Goal: Task Accomplishment & Management: Use online tool/utility

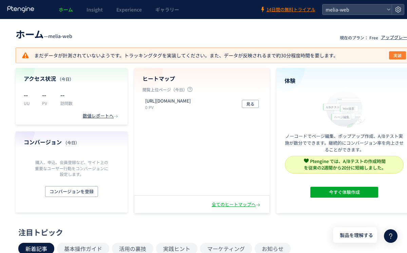
click at [398, 55] on span "実装" at bounding box center [397, 55] width 8 height 8
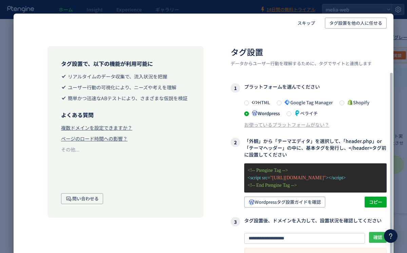
click at [376, 232] on span "確認" at bounding box center [377, 237] width 9 height 11
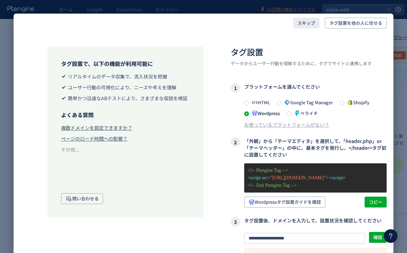
click at [308, 27] on span "スキップ" at bounding box center [306, 23] width 18 height 11
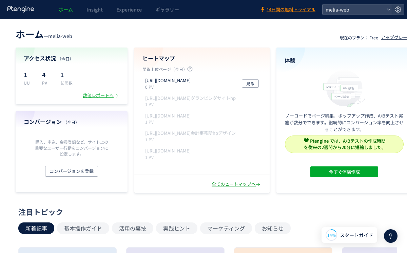
click at [237, 184] on div "全てのヒートマップへ" at bounding box center [237, 184] width 50 height 6
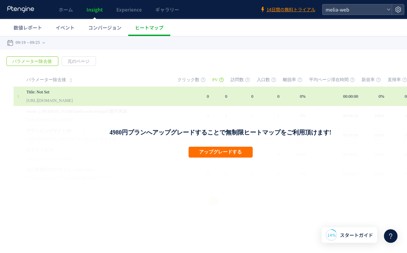
click at [177, 96] on td at bounding box center [172, 95] width 9 height 19
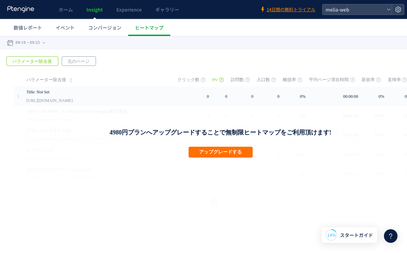
click at [79, 61] on span "元のページ" at bounding box center [78, 61] width 33 height 9
click at [43, 61] on span "パラメーター除去後" at bounding box center [32, 61] width 51 height 9
click at [100, 28] on span "コンバージョン" at bounding box center [104, 27] width 33 height 7
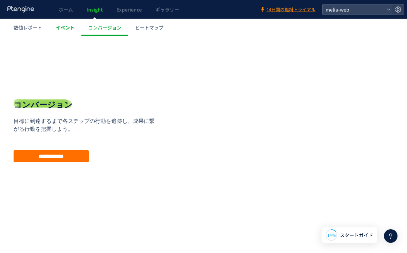
click at [68, 28] on span "イベント" at bounding box center [65, 27] width 19 height 7
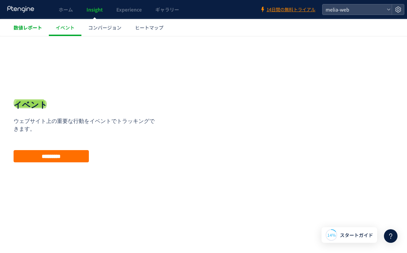
click at [32, 27] on span "数値レポート" at bounding box center [28, 27] width 28 height 7
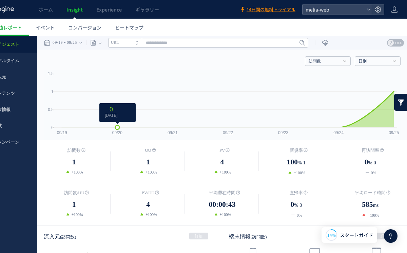
scroll to position [0, 20]
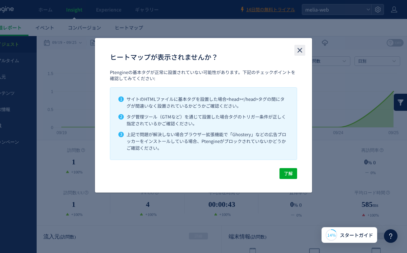
click at [299, 49] on use "close" at bounding box center [299, 50] width 5 height 5
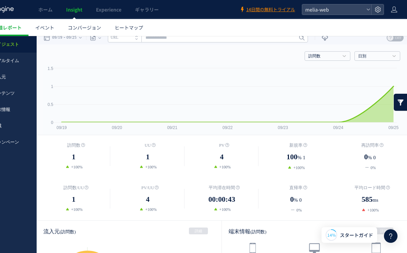
scroll to position [0, 0]
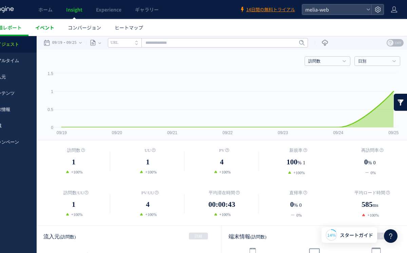
click at [52, 28] on span "イベント" at bounding box center [44, 27] width 19 height 7
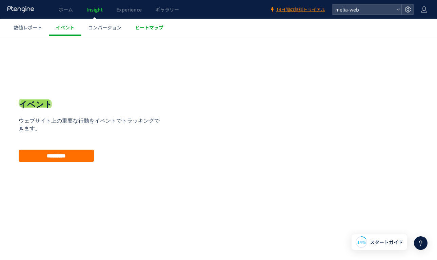
click at [153, 28] on span "ヒートマップ" at bounding box center [149, 27] width 28 height 7
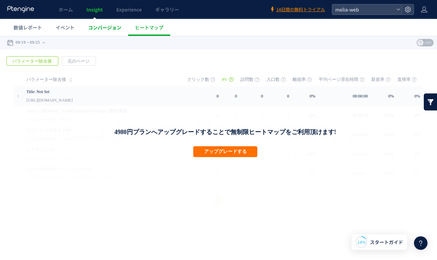
click at [115, 26] on span "コンバージョン" at bounding box center [104, 27] width 33 height 7
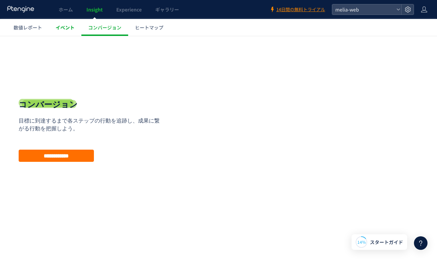
click at [67, 25] on span "イベント" at bounding box center [65, 27] width 19 height 7
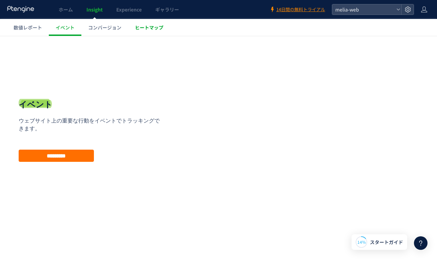
click at [150, 26] on span "ヒートマップ" at bounding box center [149, 27] width 28 height 7
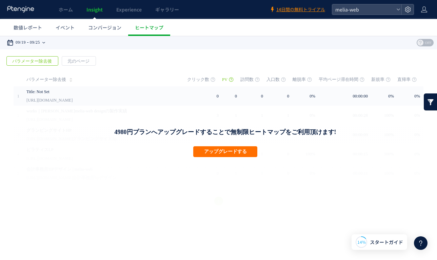
click at [49, 42] on div "09/19 09/25" at bounding box center [28, 43] width 43 height 14
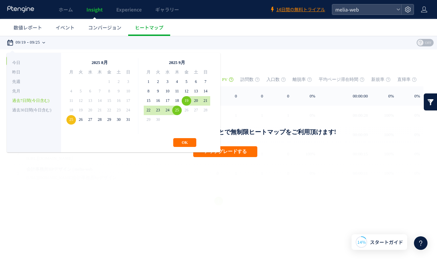
click at [49, 42] on div "09/19 09/25" at bounding box center [28, 43] width 43 height 14
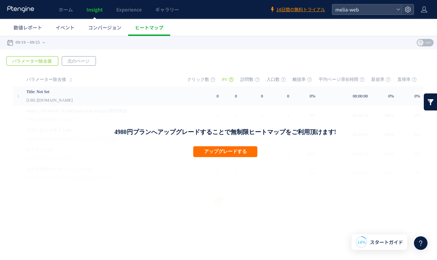
click at [78, 61] on span "元のページ" at bounding box center [78, 61] width 33 height 9
click at [51, 60] on span "パラメーター除去後" at bounding box center [32, 61] width 51 height 9
click at [45, 40] on icon at bounding box center [43, 43] width 3 height 14
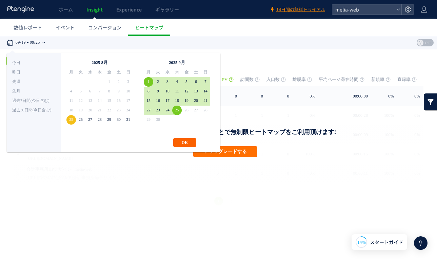
click at [181, 141] on button "OK" at bounding box center [184, 142] width 23 height 9
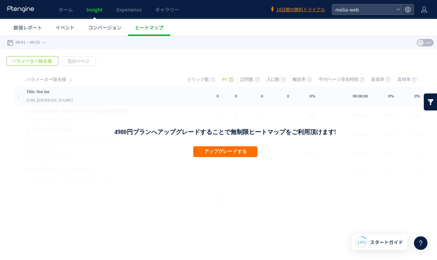
click at [406, 104] on link at bounding box center [431, 102] width 14 height 17
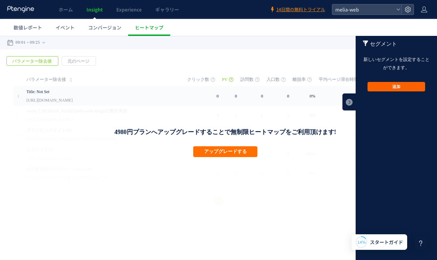
click at [406, 85] on button "追加" at bounding box center [396, 86] width 58 height 9
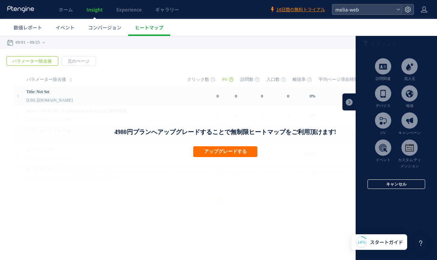
click at [390, 182] on button "キャンセル" at bounding box center [396, 184] width 58 height 9
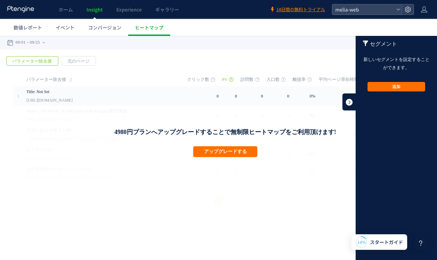
click at [350, 101] on link at bounding box center [349, 102] width 14 height 17
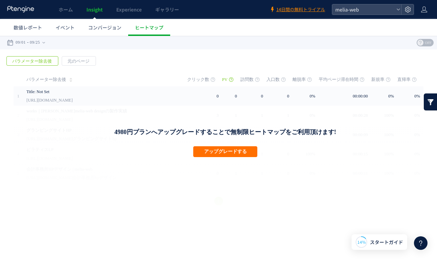
click at [406, 42] on use at bounding box center [420, 43] width 6 height 6
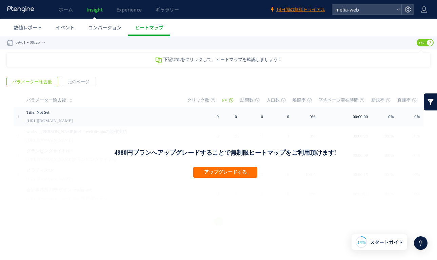
click at [259, 62] on div "下記URLをクリックして、ヒートマップを確認しましょう！" at bounding box center [218, 60] width 423 height 14
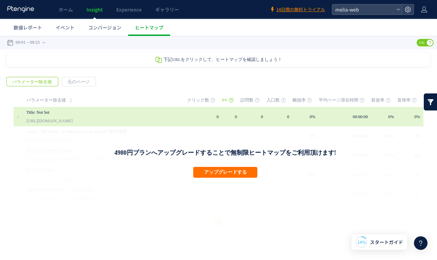
click at [178, 113] on div "Title: Not Set [URL][DOMAIN_NAME]" at bounding box center [101, 116] width 151 height 19
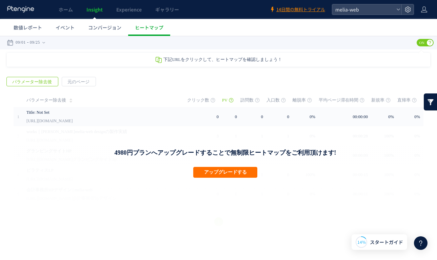
click at [237, 61] on span "下記URLをクリックして、ヒートマップを確認しましょう！" at bounding box center [222, 59] width 119 height 5
click at [249, 74] on div "戻る パラメーター除去後 元のページ ページグループ 実装" at bounding box center [218, 152] width 437 height 165
click at [238, 61] on span "下記URLをクリックして、ヒートマップを確認しましょう！" at bounding box center [222, 59] width 119 height 5
click at [114, 26] on span "コンバージョン" at bounding box center [104, 27] width 33 height 7
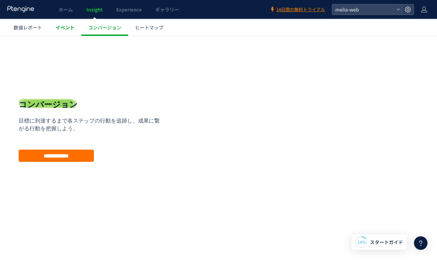
click at [73, 26] on span "イベント" at bounding box center [65, 27] width 19 height 7
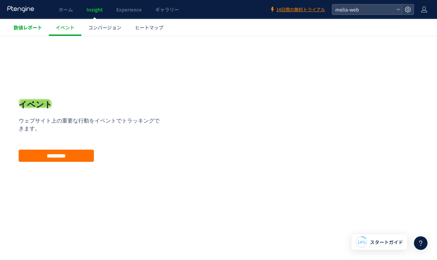
click at [33, 26] on span "数値レポート" at bounding box center [28, 27] width 28 height 7
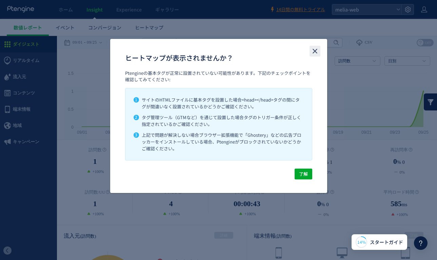
click at [313, 51] on icon "close" at bounding box center [315, 51] width 8 height 8
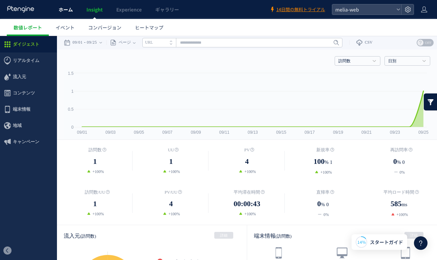
click at [69, 11] on span "ホーム" at bounding box center [66, 9] width 14 height 7
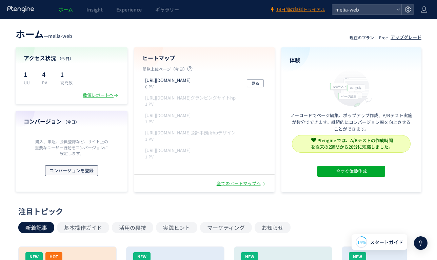
click at [85, 171] on span "コンバージョンを登録" at bounding box center [71, 170] width 44 height 11
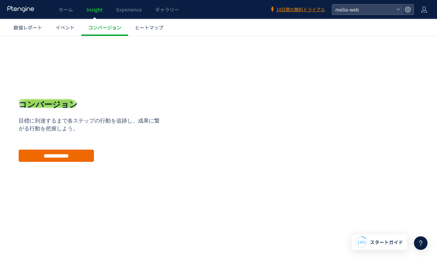
click at [84, 155] on input "**********" at bounding box center [56, 156] width 75 height 12
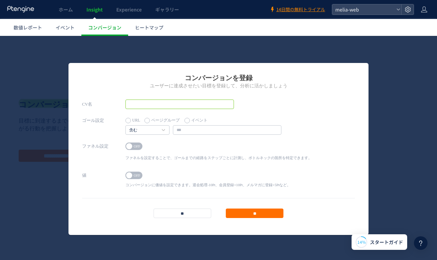
click at [139, 102] on input "text" at bounding box center [179, 104] width 108 height 9
type input "******"
click at [156, 129] on link "含む" at bounding box center [143, 130] width 29 height 6
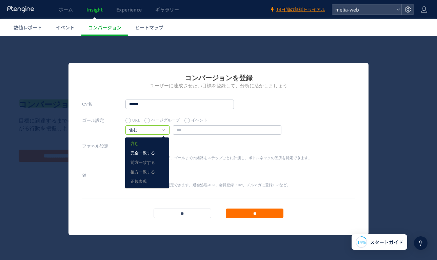
click at [153, 155] on link "完全一致する" at bounding box center [147, 153] width 33 height 9
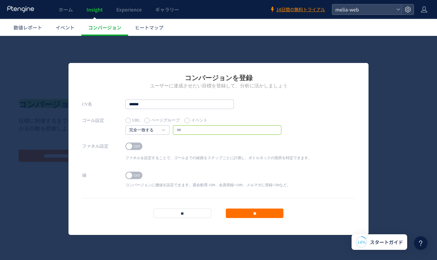
click at [180, 133] on input "text" at bounding box center [227, 129] width 108 height 9
click at [139, 147] on span "OFF" at bounding box center [137, 146] width 10 height 7
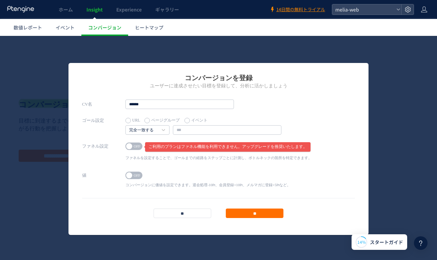
click at [169, 133] on div "完全一致する 含む 完全一致する 前方一致する 後方一致する [PERSON_NAME]表現" at bounding box center [203, 129] width 156 height 9
click at [178, 130] on input "text" at bounding box center [227, 129] width 108 height 9
click at [187, 131] on input "text" at bounding box center [227, 129] width 108 height 9
click at [188, 121] on label "イベント" at bounding box center [195, 120] width 23 height 9
click at [183, 130] on input "text" at bounding box center [227, 129] width 108 height 9
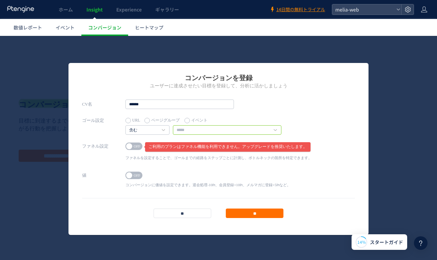
click at [275, 131] on input "text" at bounding box center [227, 129] width 108 height 9
click at [276, 131] on input "text" at bounding box center [227, 129] width 108 height 9
click at [245, 132] on input "text" at bounding box center [227, 129] width 108 height 9
type input "**"
click at [271, 210] on input "**" at bounding box center [255, 213] width 58 height 9
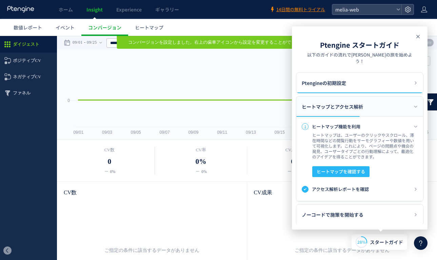
click at [406, 34] on icon at bounding box center [418, 37] width 8 height 8
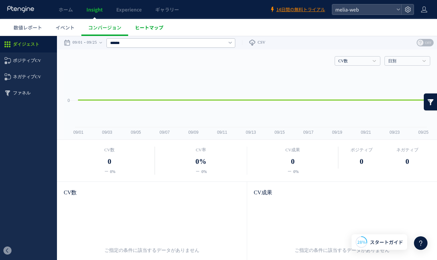
click at [148, 24] on span "ヒートマップ" at bounding box center [149, 27] width 28 height 7
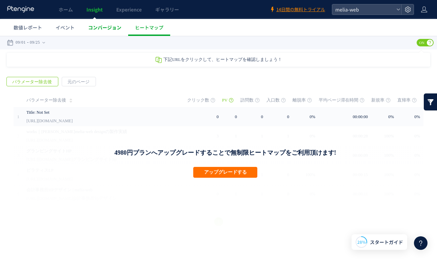
click at [91, 27] on span "コンバージョン" at bounding box center [104, 27] width 33 height 7
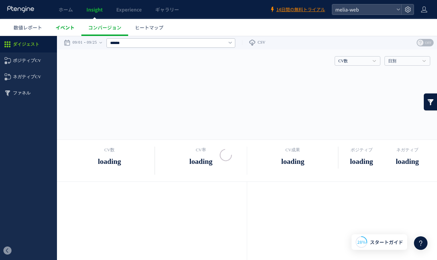
click at [67, 28] on span "イベント" at bounding box center [65, 27] width 19 height 7
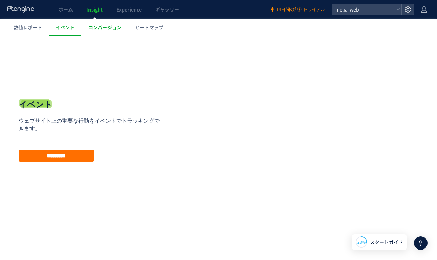
click at [104, 29] on span "コンバージョン" at bounding box center [104, 27] width 33 height 7
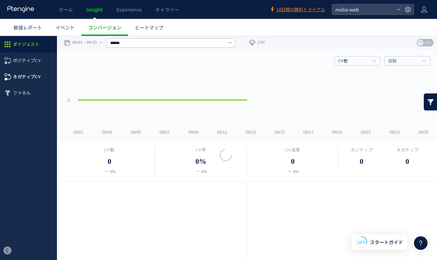
click at [41, 74] on span "ネガティブCV" at bounding box center [28, 77] width 57 height 16
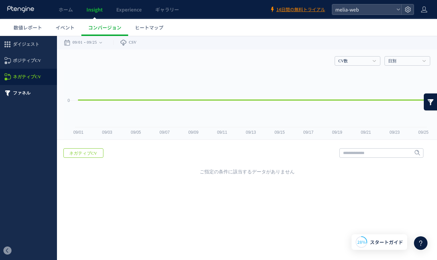
click at [31, 90] on span "ファネル" at bounding box center [28, 93] width 57 height 16
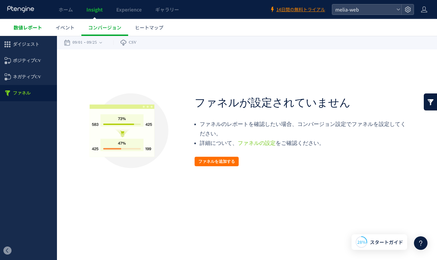
click at [37, 23] on link "数値レポート" at bounding box center [28, 27] width 42 height 17
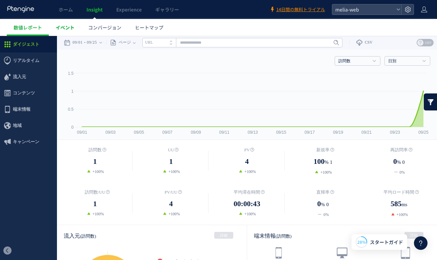
click at [63, 28] on span "イベント" at bounding box center [65, 27] width 19 height 7
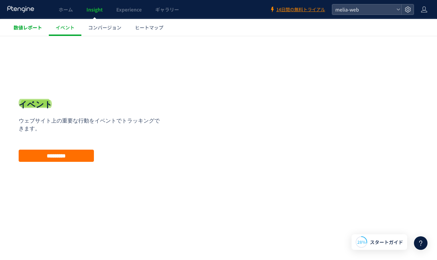
click at [23, 29] on span "数値レポート" at bounding box center [28, 27] width 28 height 7
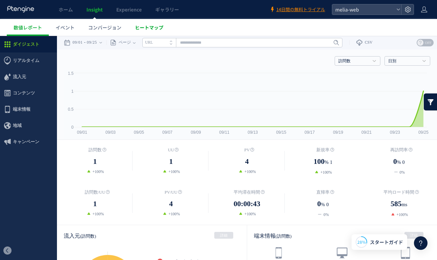
click at [153, 28] on span "ヒートマップ" at bounding box center [149, 27] width 28 height 7
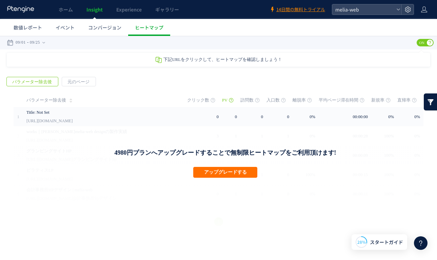
click at [187, 60] on span "下記URLをクリックして、ヒートマップを確認しましょう！" at bounding box center [222, 59] width 119 height 5
click at [406, 43] on span "ON" at bounding box center [422, 42] width 10 height 7
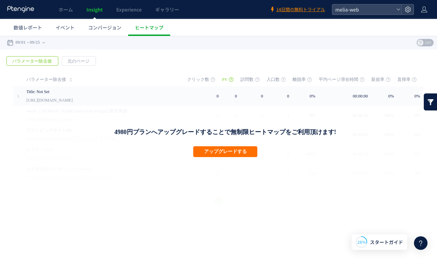
click at [406, 43] on use at bounding box center [420, 43] width 6 height 6
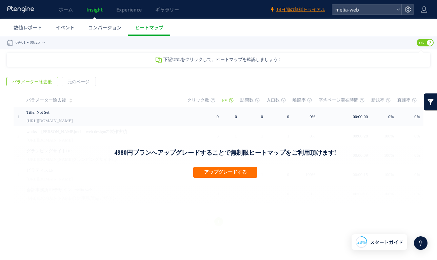
click at [406, 43] on span "ON" at bounding box center [422, 42] width 10 height 7
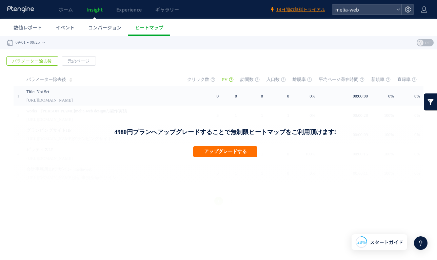
click at [406, 43] on use at bounding box center [420, 43] width 6 height 6
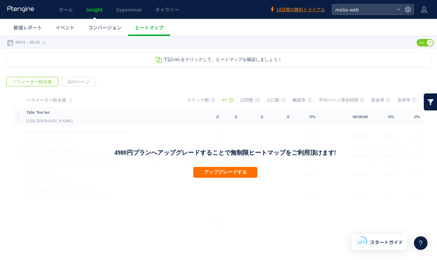
click at [363, 59] on div "下記URLをクリックして、ヒートマップを確認しましょう！" at bounding box center [218, 60] width 423 height 14
click at [261, 61] on span "下記URLをクリックして、ヒートマップを確認しましょう！" at bounding box center [222, 59] width 119 height 5
drag, startPoint x: 282, startPoint y: 59, endPoint x: 159, endPoint y: 58, distance: 123.7
click at [158, 58] on div "下記URLをクリックして、ヒートマップを確認しましょう！" at bounding box center [218, 60] width 423 height 14
click at [160, 61] on use at bounding box center [159, 60] width 6 height 6
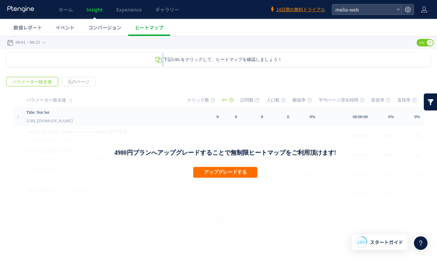
click at [160, 61] on use at bounding box center [159, 60] width 6 height 6
click at [173, 66] on div "下記URLをクリックして、ヒートマップを確認しましょう！" at bounding box center [218, 60] width 423 height 14
click at [197, 74] on div "戻る パラメーター除去後 元のページ ページグループ 実装" at bounding box center [218, 152] width 437 height 165
click at [164, 84] on div "戻る パラメーター除去後 元のページ ページグループ 実装" at bounding box center [218, 152] width 437 height 165
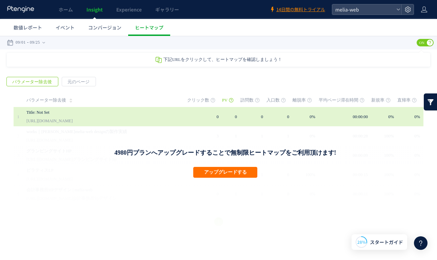
click at [211, 113] on td "0" at bounding box center [204, 116] width 35 height 19
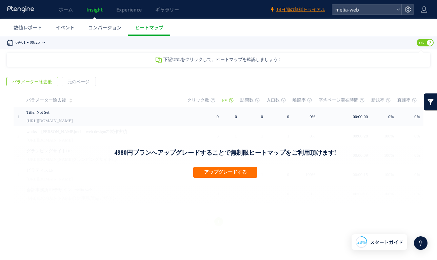
click at [40, 44] on time "09/25" at bounding box center [35, 43] width 10 height 14
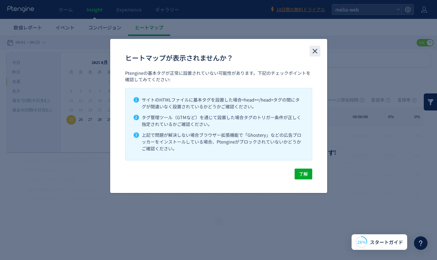
drag, startPoint x: 313, startPoint y: 49, endPoint x: 313, endPoint y: 13, distance: 37.0
click at [313, 49] on use "close" at bounding box center [315, 51] width 5 height 5
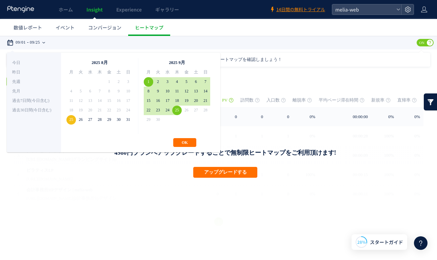
click at [109, 84] on span "1" at bounding box center [108, 81] width 9 height 9
click at [109, 83] on span "1" at bounding box center [108, 81] width 9 height 9
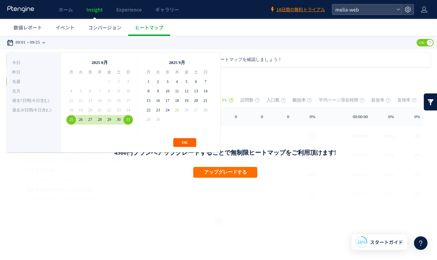
click at [191, 145] on button "OK" at bounding box center [184, 142] width 23 height 9
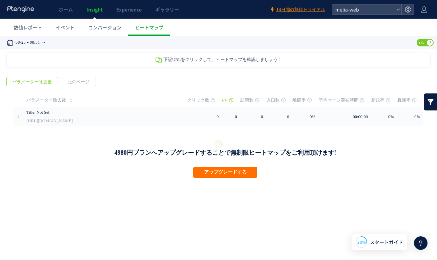
click at [47, 44] on div "08/25 08/31" at bounding box center [28, 43] width 43 height 14
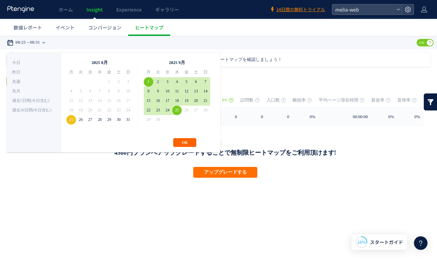
click at [186, 141] on button "OK" at bounding box center [184, 142] width 23 height 9
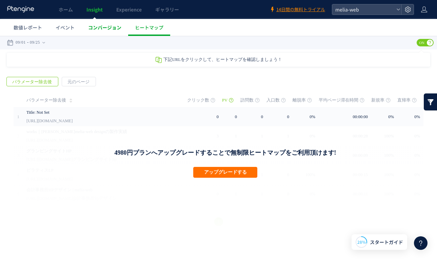
click at [106, 33] on link "コンバージョン" at bounding box center [104, 27] width 47 height 17
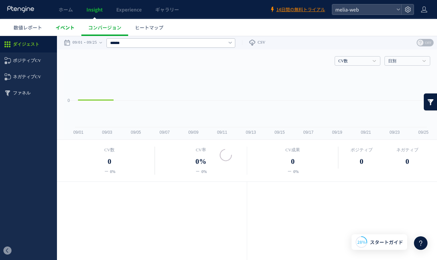
click at [72, 28] on span "イベント" at bounding box center [65, 27] width 19 height 7
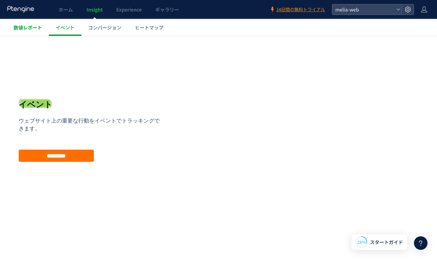
click at [39, 29] on span "数値レポート" at bounding box center [28, 27] width 28 height 7
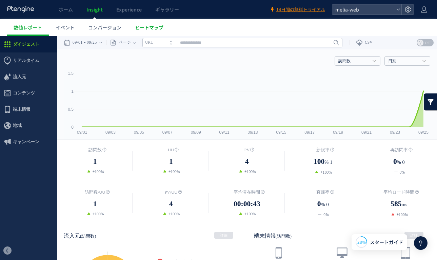
click at [146, 28] on span "ヒートマップ" at bounding box center [149, 27] width 28 height 7
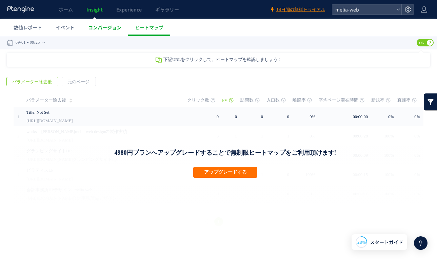
click at [113, 27] on span "コンバージョン" at bounding box center [104, 27] width 33 height 7
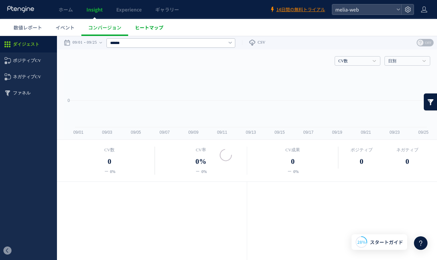
click at [146, 24] on span "ヒートマップ" at bounding box center [149, 27] width 28 height 7
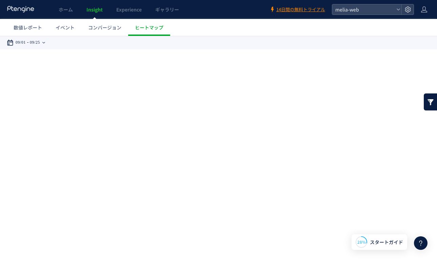
click at [45, 45] on icon at bounding box center [43, 43] width 3 height 14
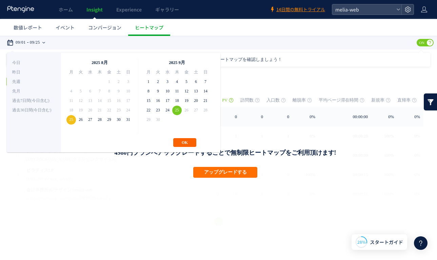
click at [185, 143] on button "OK" at bounding box center [184, 142] width 23 height 9
